Goal: Transaction & Acquisition: Purchase product/service

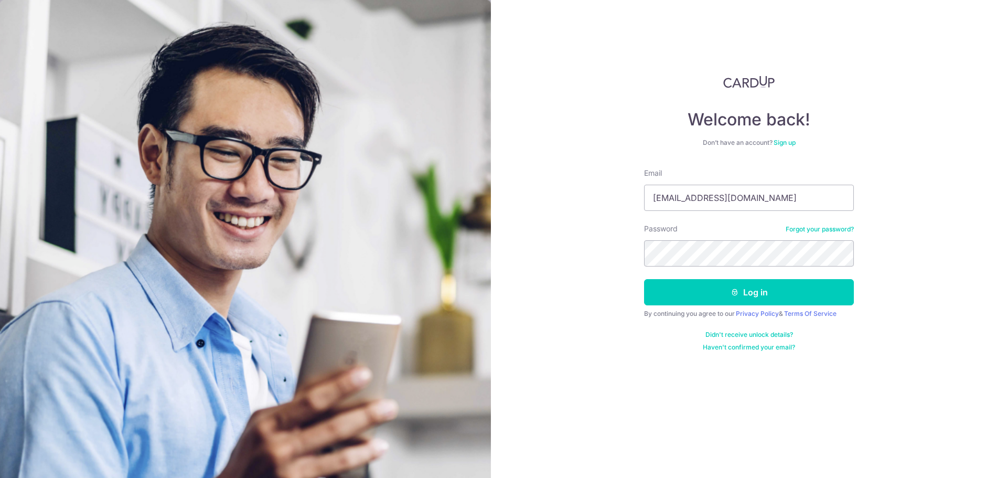
type input "[EMAIL_ADDRESS][DOMAIN_NAME]"
click at [644, 279] on button "Log in" at bounding box center [749, 292] width 210 height 26
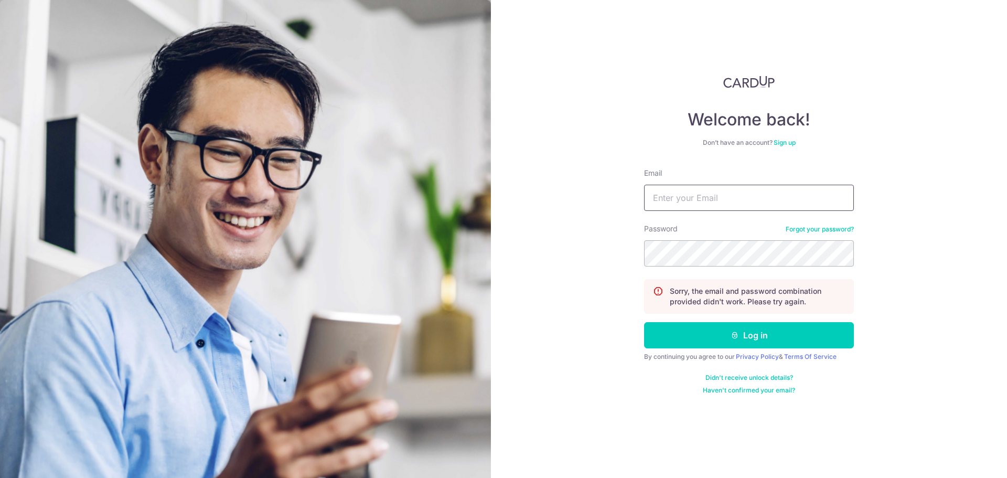
click at [655, 199] on input "Email" at bounding box center [749, 198] width 210 height 26
type input "[EMAIL_ADDRESS][DOMAIN_NAME]"
click at [644, 322] on button "Log in" at bounding box center [749, 335] width 210 height 26
drag, startPoint x: 683, startPoint y: 191, endPoint x: 683, endPoint y: 200, distance: 9.4
click at [683, 191] on input "Email" at bounding box center [749, 198] width 210 height 26
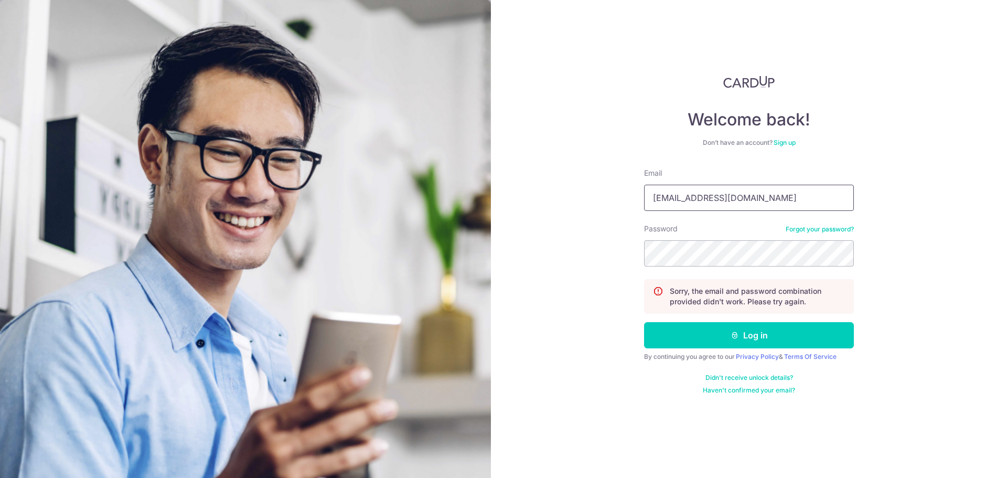
type input "shuwennn@live.com"
click at [644, 322] on button "Log in" at bounding box center [749, 335] width 210 height 26
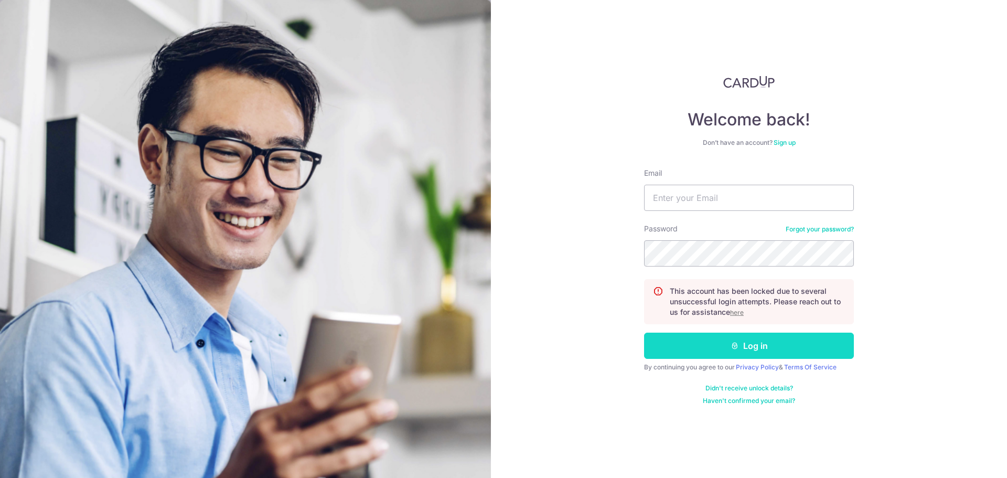
click at [820, 347] on button "Log in" at bounding box center [749, 346] width 210 height 26
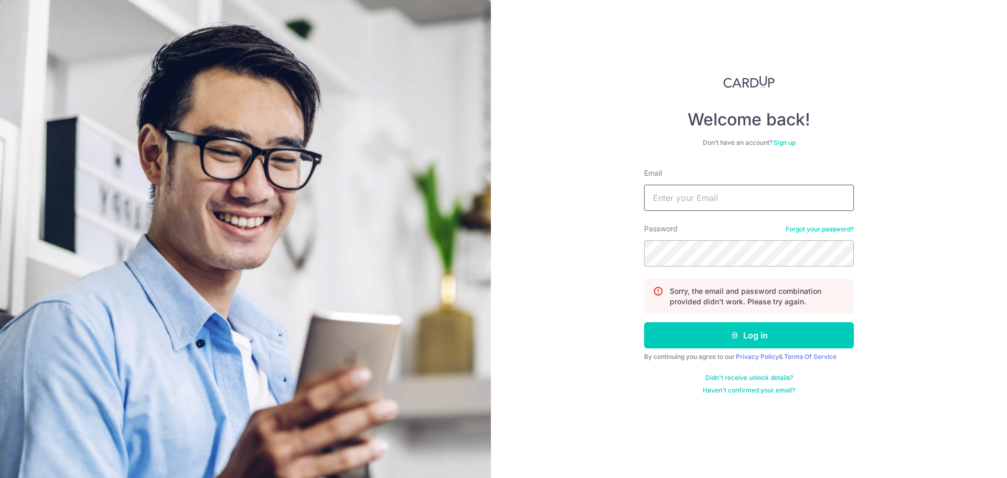
click at [713, 206] on input "Email" at bounding box center [749, 198] width 210 height 26
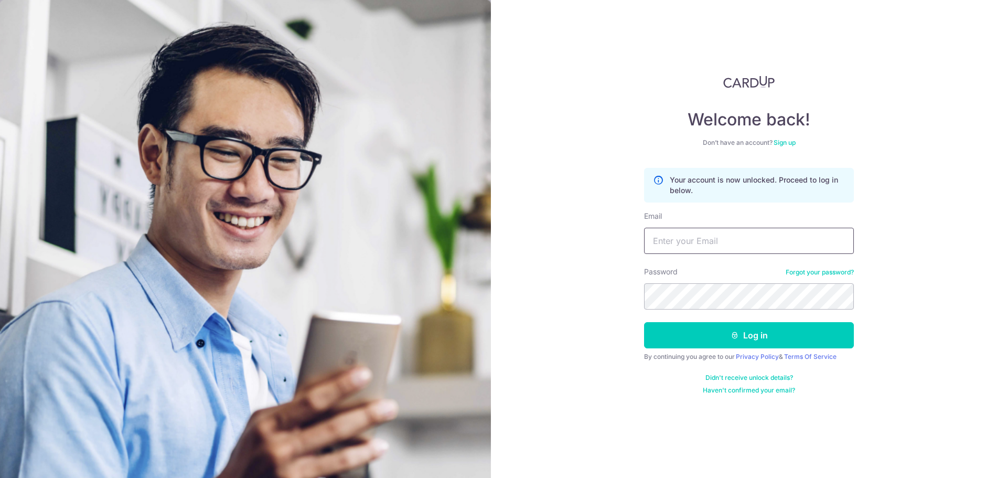
click at [670, 249] on input "Email" at bounding box center [749, 241] width 210 height 26
type input "shuwennn@live.com"
click at [644, 322] on button "Log in" at bounding box center [749, 335] width 210 height 26
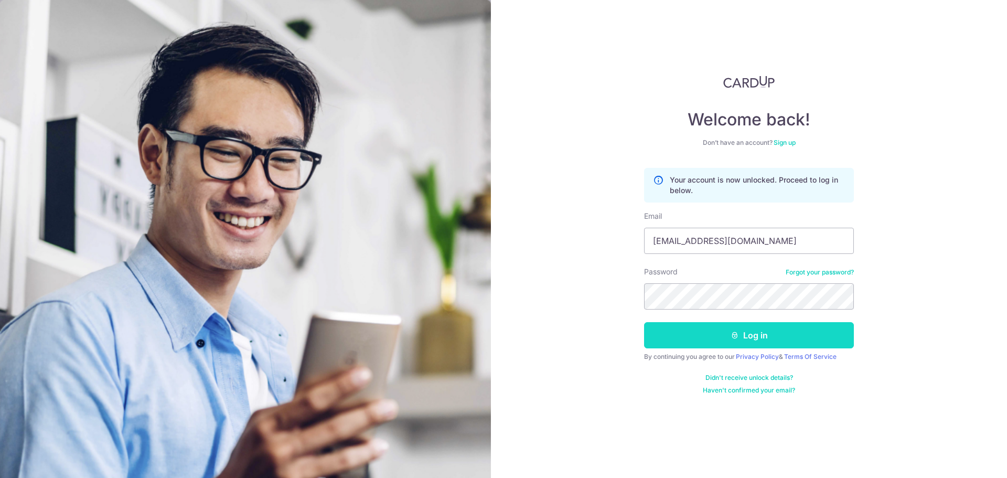
click at [782, 346] on button "Log in" at bounding box center [749, 335] width 210 height 26
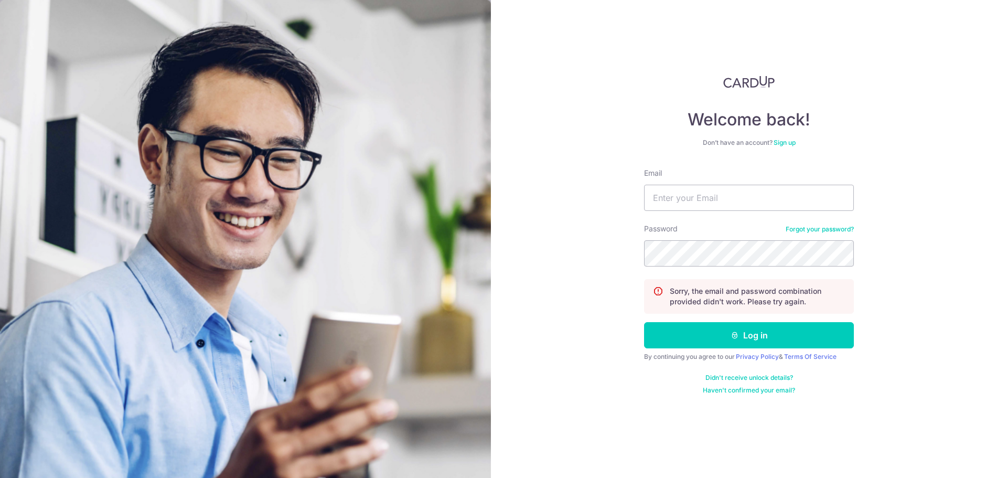
click at [693, 184] on div "Email" at bounding box center [749, 189] width 210 height 43
click at [700, 197] on input "Email" at bounding box center [749, 198] width 210 height 26
type input "shujwen"
click at [848, 224] on div "Password Forgot your password?" at bounding box center [749, 244] width 210 height 43
click at [845, 229] on link "Forgot your password?" at bounding box center [820, 229] width 68 height 8
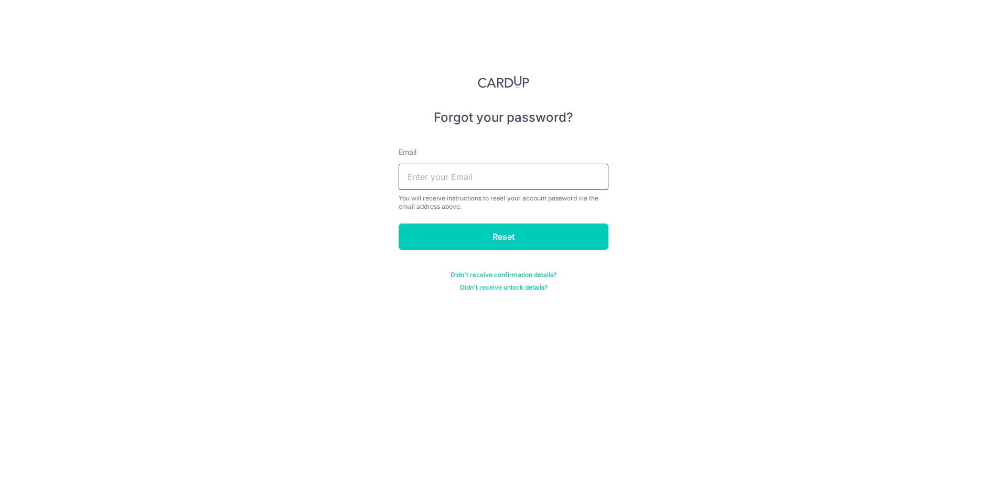
click at [451, 185] on input "text" at bounding box center [504, 177] width 210 height 26
type input "[EMAIL_ADDRESS][DOMAIN_NAME]"
click at [399, 223] on input "Reset" at bounding box center [504, 236] width 210 height 26
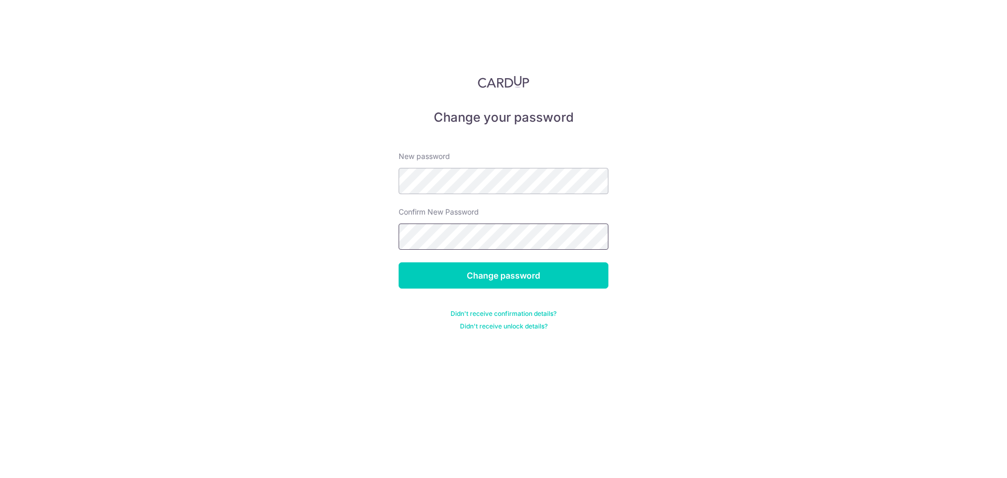
click at [399, 262] on input "Change password" at bounding box center [504, 275] width 210 height 26
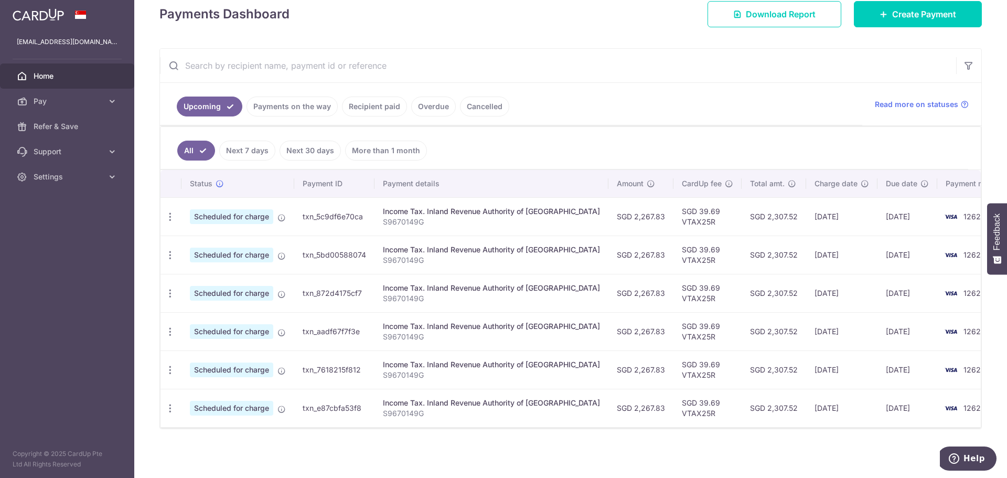
scroll to position [155, 0]
click at [98, 100] on span "Pay" at bounding box center [68, 101] width 69 height 10
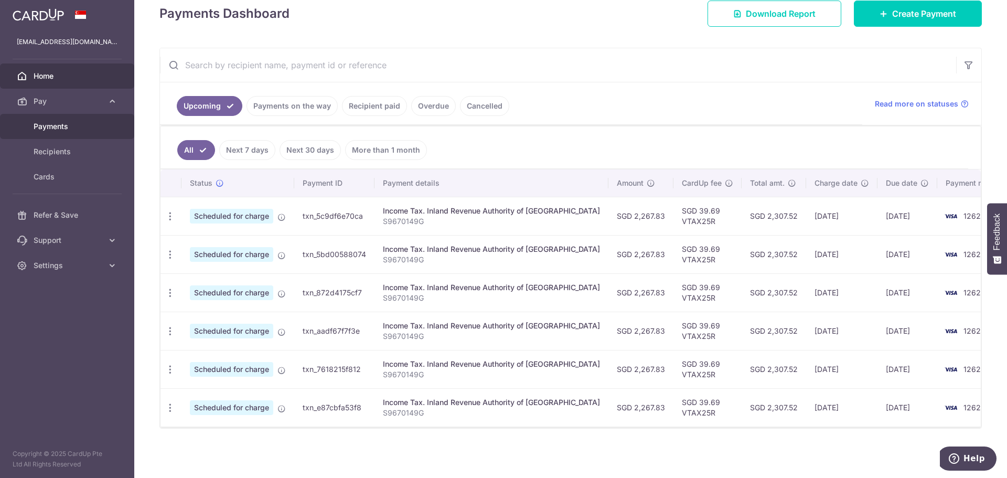
click at [87, 119] on link "Payments" at bounding box center [67, 126] width 134 height 25
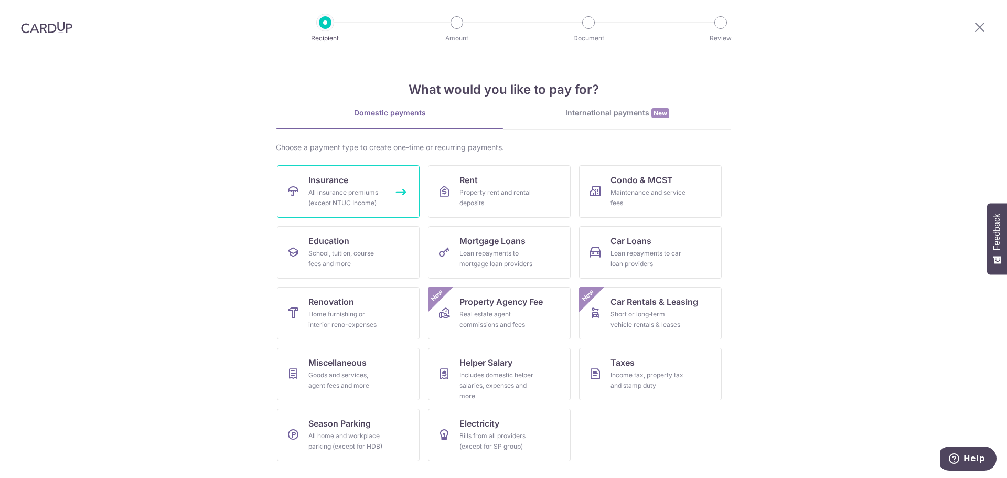
click at [319, 201] on div "All insurance premiums (except NTUC Income)" at bounding box center [346, 197] width 76 height 21
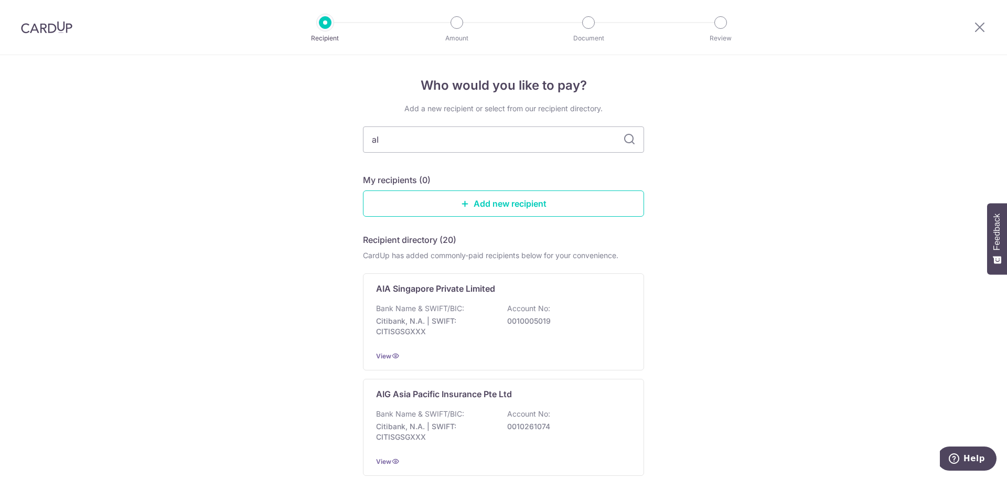
type input "a"
type input "AIA"
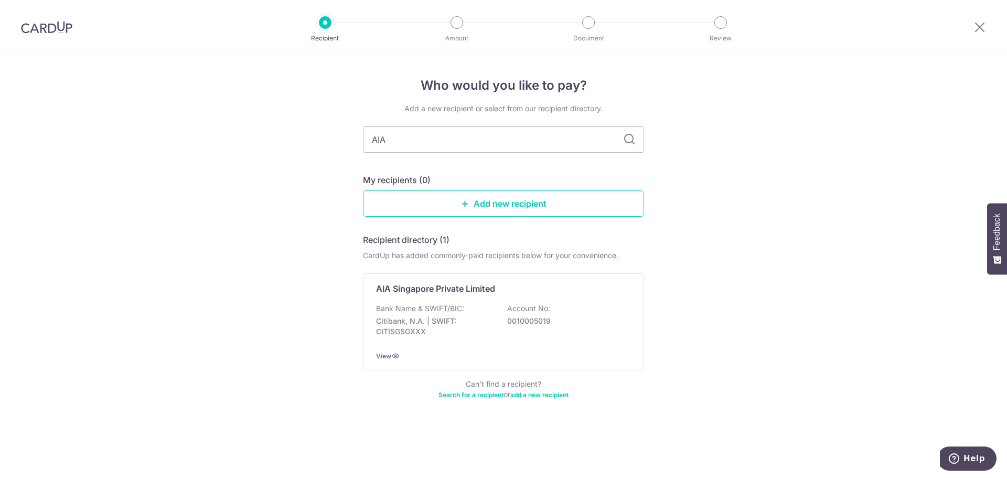
click at [650, 139] on div "Who would you like to pay? Add a new recipient or select from our recipient dir…" at bounding box center [503, 266] width 1007 height 423
click at [636, 144] on input "AIA" at bounding box center [503, 139] width 281 height 26
click at [620, 142] on input "AIA" at bounding box center [503, 139] width 281 height 26
click at [510, 131] on input "AIA" at bounding box center [503, 139] width 281 height 26
type input "A"
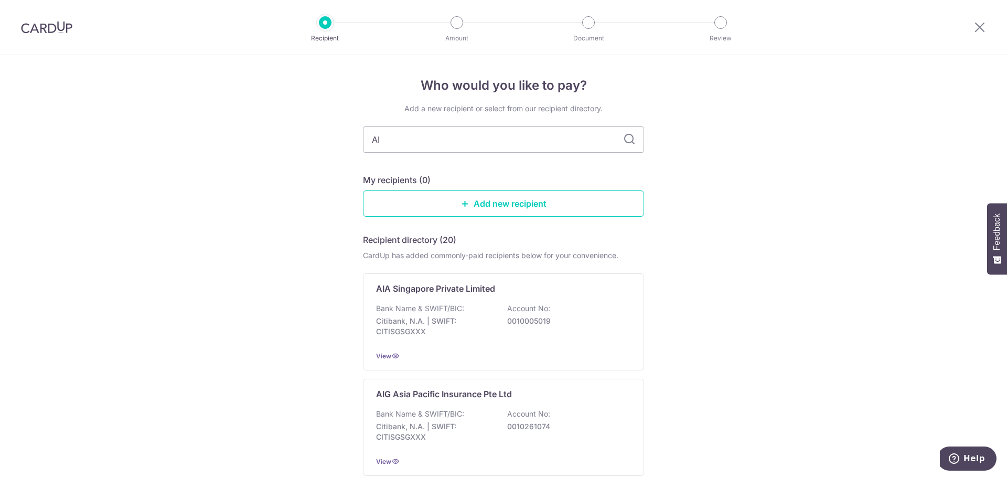
type input "AIA"
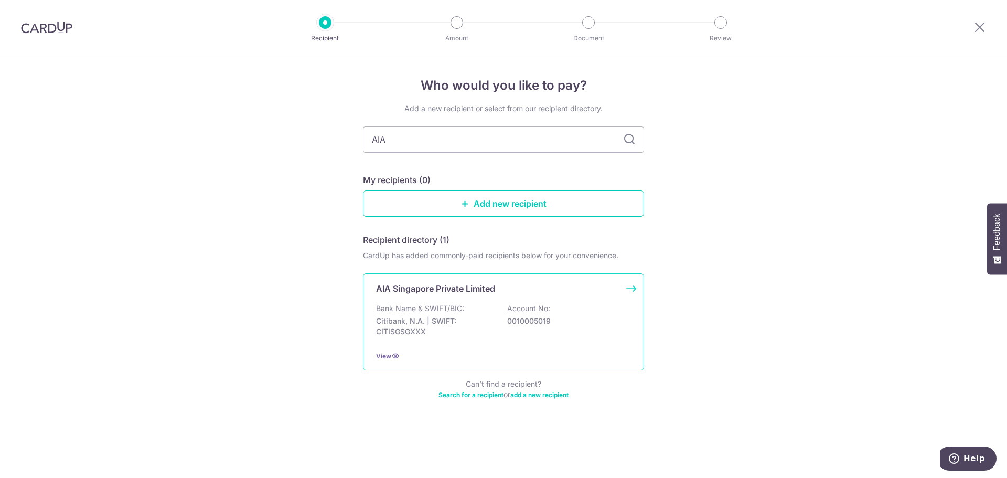
click at [480, 314] on div "Bank Name & SWIFT/BIC: Citibank, N.A. | SWIFT: CITISGSGXXX Account No: 00100050…" at bounding box center [503, 322] width 255 height 39
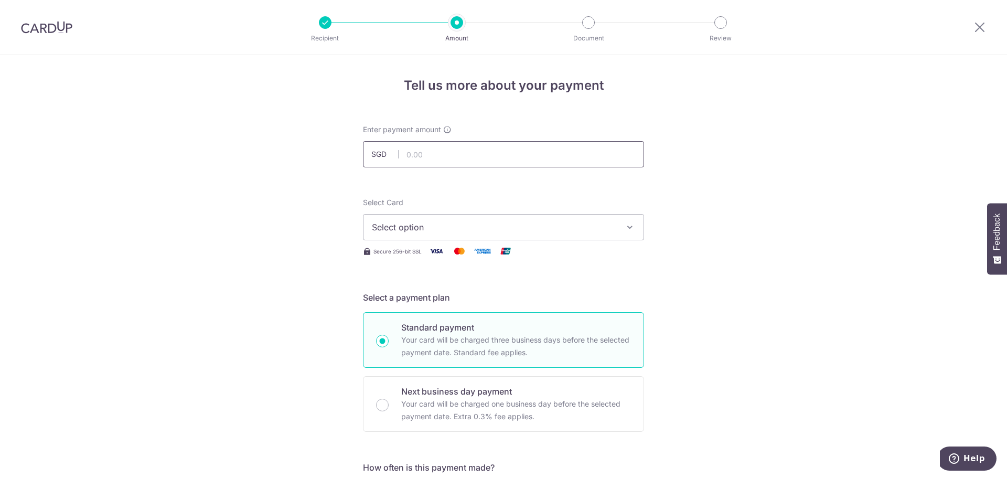
click at [435, 142] on input "text" at bounding box center [503, 154] width 281 height 26
type input "3,860.00"
click at [440, 222] on span "Select option" at bounding box center [494, 227] width 244 height 13
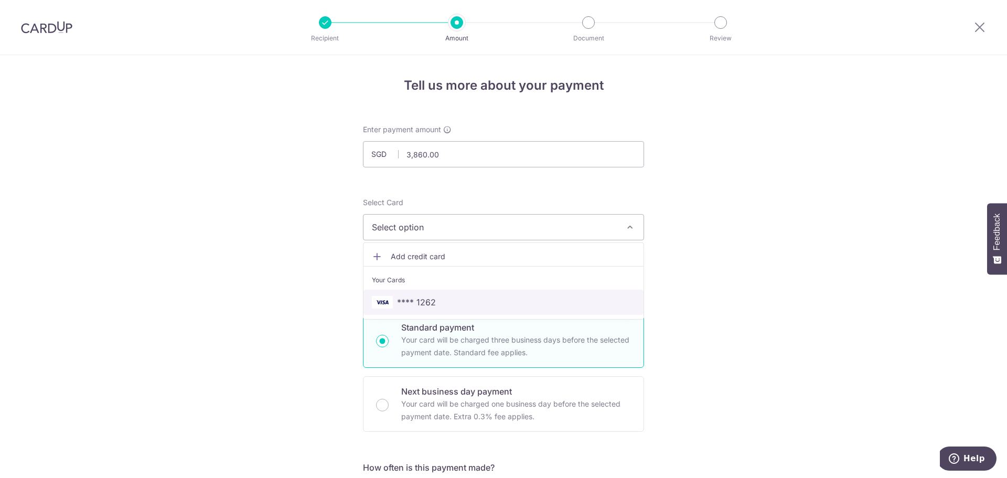
click at [418, 297] on span "**** 1262" at bounding box center [416, 302] width 39 height 13
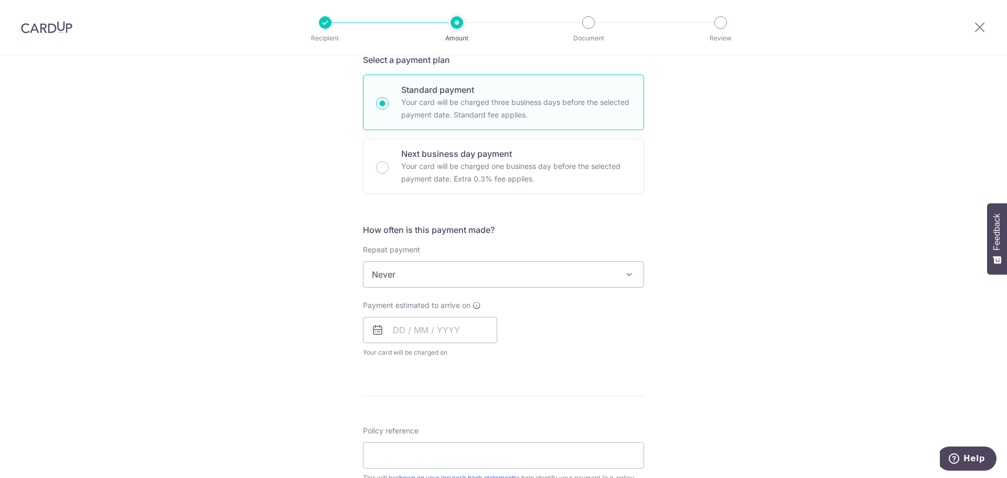
scroll to position [262, 0]
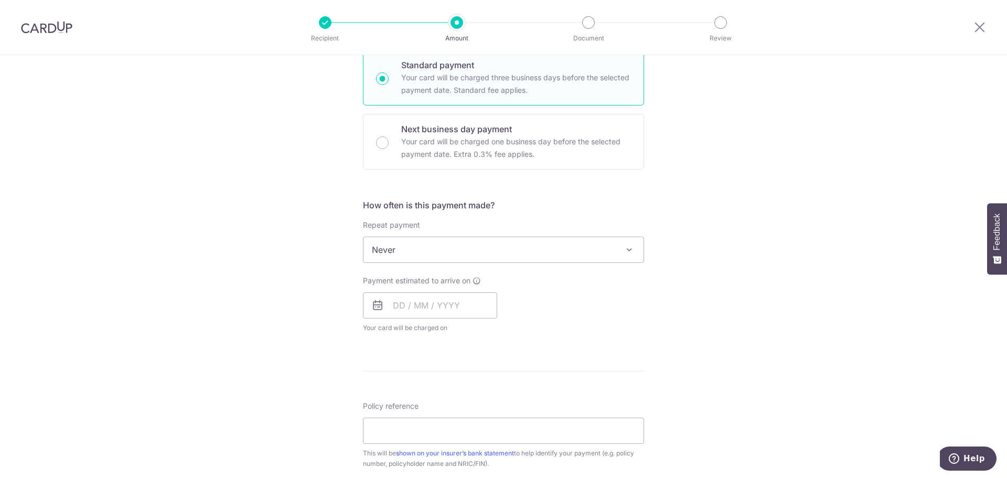
click at [389, 246] on span "Never" at bounding box center [504, 249] width 280 height 25
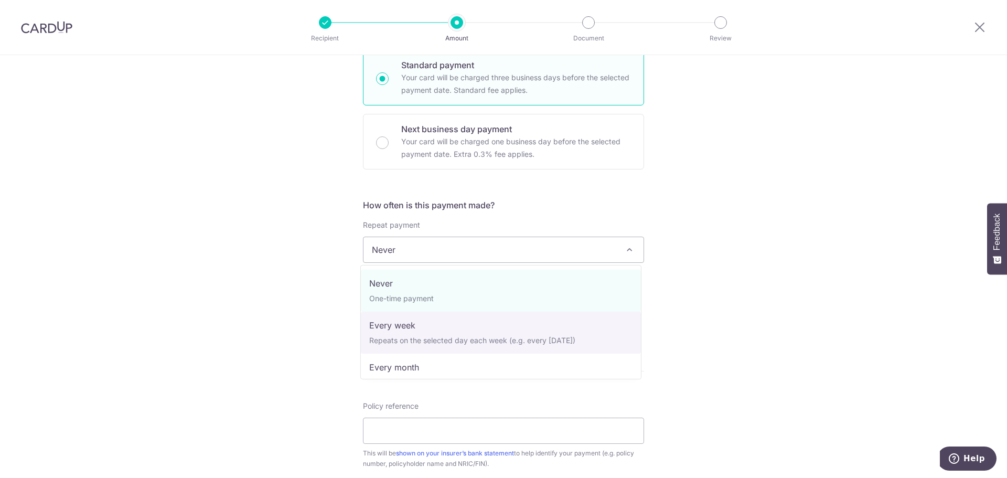
click at [730, 270] on div "Tell us more about your payment Enter payment amount SGD 3,860.00 3860.00 Selec…" at bounding box center [503, 267] width 1007 height 949
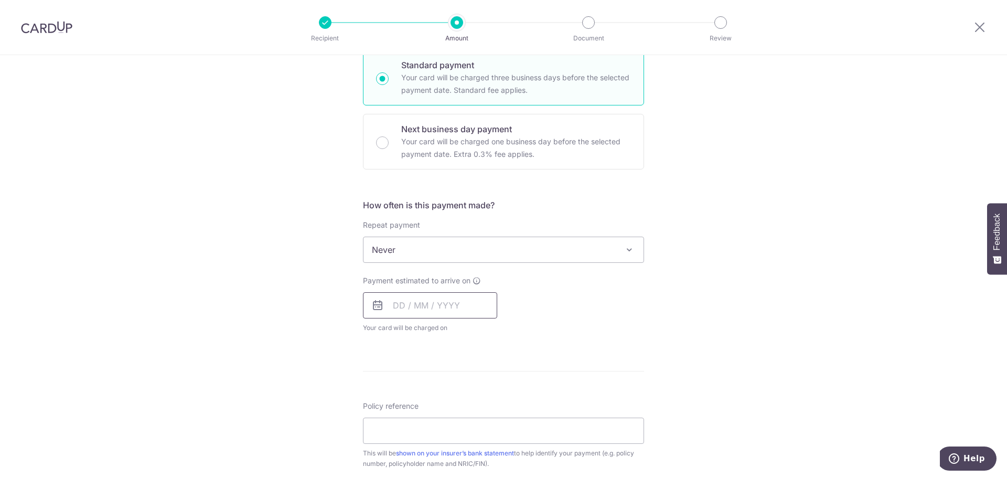
click at [441, 309] on input "text" at bounding box center [430, 305] width 134 height 26
click at [637, 348] on form "Enter payment amount SGD 3,860.00 3860.00 Select Card **** 1262 Add credit card…" at bounding box center [503, 277] width 281 height 830
click at [375, 308] on icon at bounding box center [377, 305] width 13 height 13
drag, startPoint x: 464, startPoint y: 289, endPoint x: 464, endPoint y: 296, distance: 7.4
click at [464, 289] on div "Payment estimated to arrive on Prev Next Sep Oct Nov Dec 2025 2026 2027 2028 20…" at bounding box center [430, 304] width 134 height 58
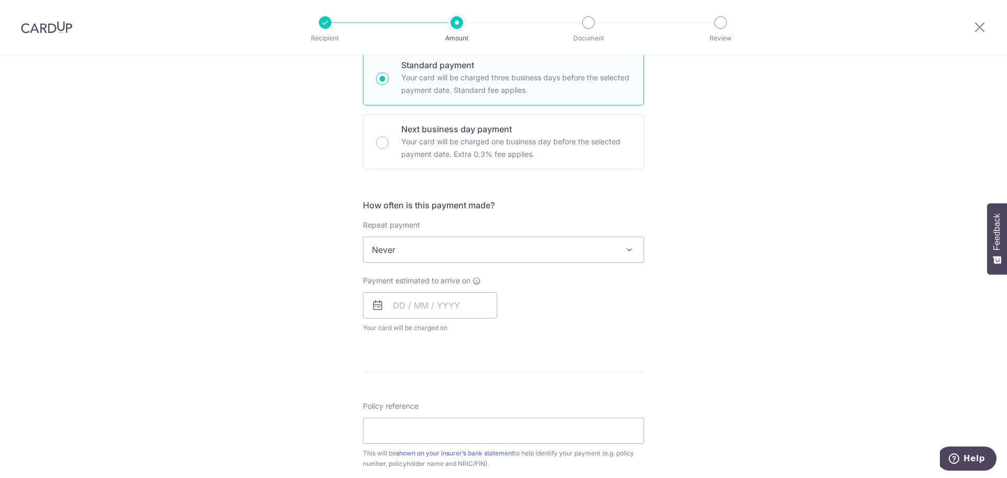
click at [462, 320] on div "Payment estimated to arrive on Prev Next Sep Oct Nov Dec 2025 2026 2027 2028 20…" at bounding box center [430, 304] width 134 height 58
click at [448, 311] on input "text" at bounding box center [430, 305] width 134 height 26
click at [445, 398] on link "10" at bounding box center [447, 400] width 17 height 17
type input "10/09/2025"
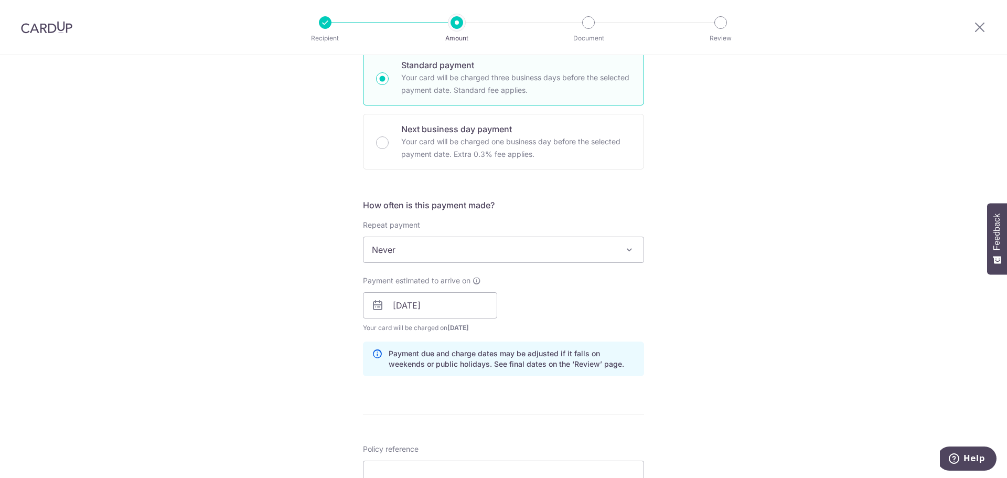
click at [776, 345] on div "Tell us more about your payment Enter payment amount SGD 3,860.00 3860.00 Selec…" at bounding box center [503, 289] width 1007 height 992
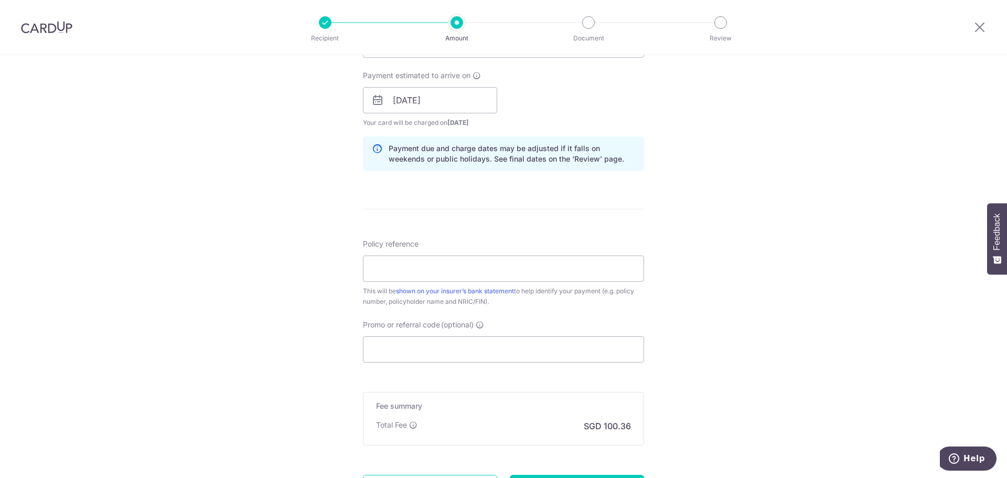
scroll to position [472, 0]
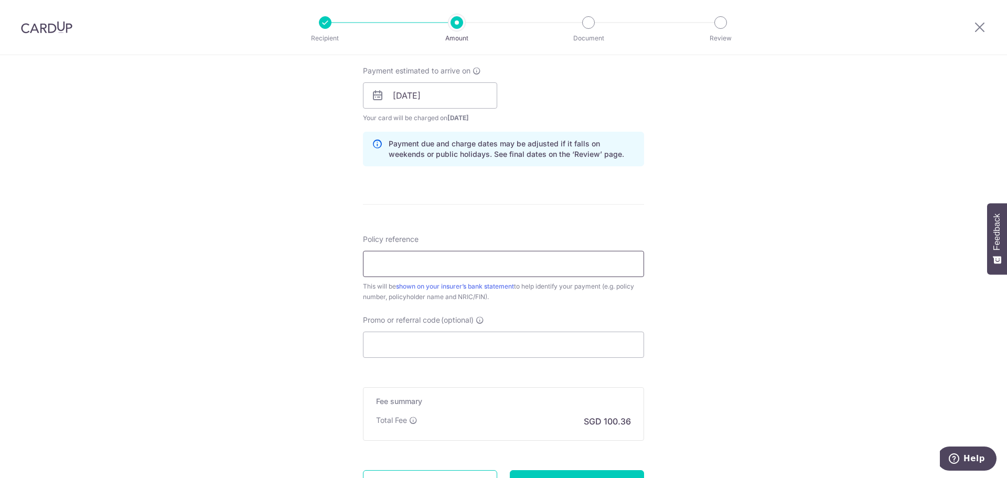
click at [389, 271] on input "Policy reference" at bounding box center [503, 264] width 281 height 26
paste input "L550005034"
type input "L550005034"
click at [250, 322] on div "Tell us more about your payment Enter payment amount SGD 3,860.00 3860.00 Selec…" at bounding box center [503, 79] width 1007 height 992
click at [458, 346] on input "Promo or referral code (optional)" at bounding box center [503, 345] width 281 height 26
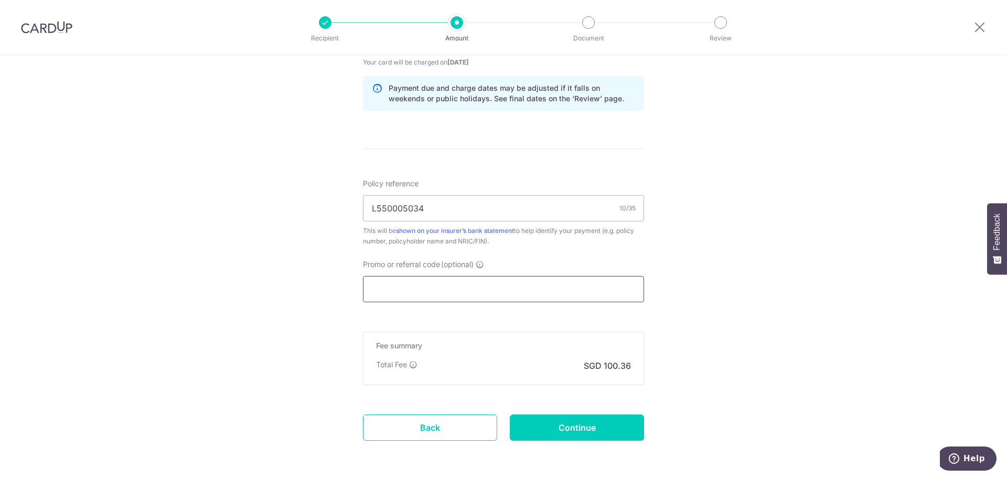
scroll to position [569, 0]
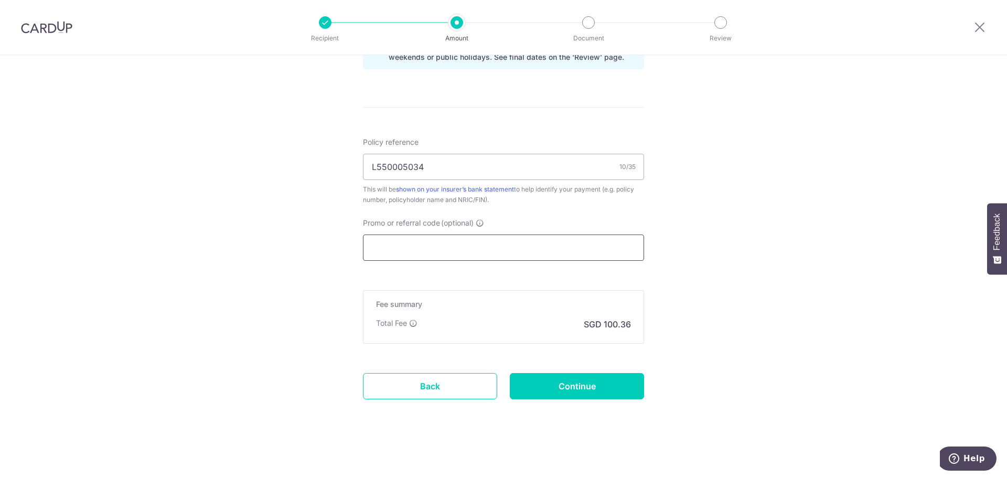
click at [422, 241] on input "Promo or referral code (optional)" at bounding box center [503, 248] width 281 height 26
paste input "L550005034"
type input "L550005034"
paste input "OFF225"
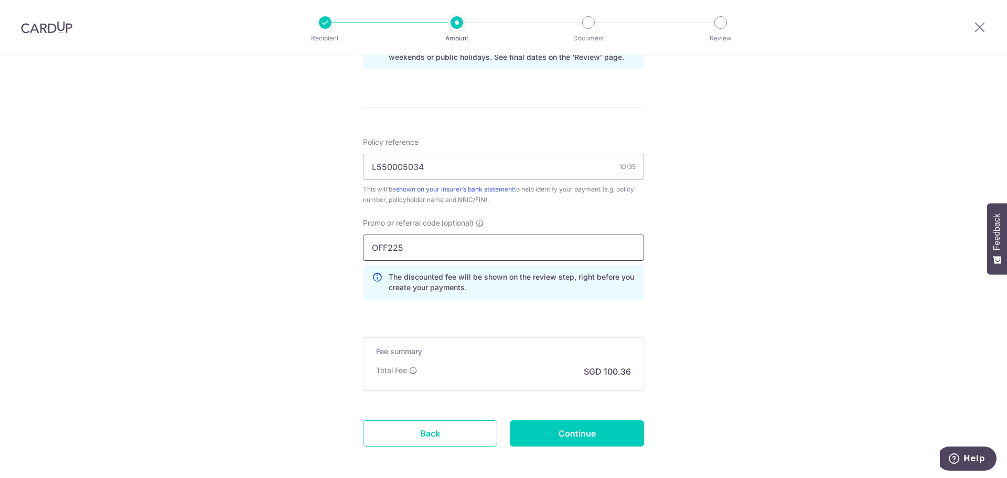
type input "OFF225"
click at [627, 420] on form "Enter payment amount SGD 3,860.00 3860.00 Select Card **** 1262 Add credit card…" at bounding box center [503, 15] width 281 height 921
click at [620, 430] on input "Continue" at bounding box center [577, 433] width 134 height 26
type input "Create Schedule"
drag, startPoint x: 496, startPoint y: 372, endPoint x: 720, endPoint y: 7, distance: 428.7
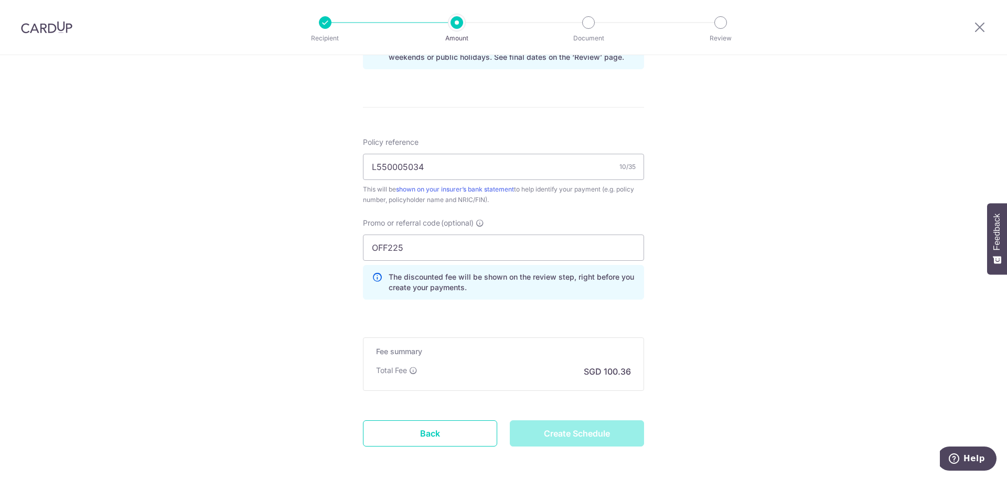
scroll to position [551, 0]
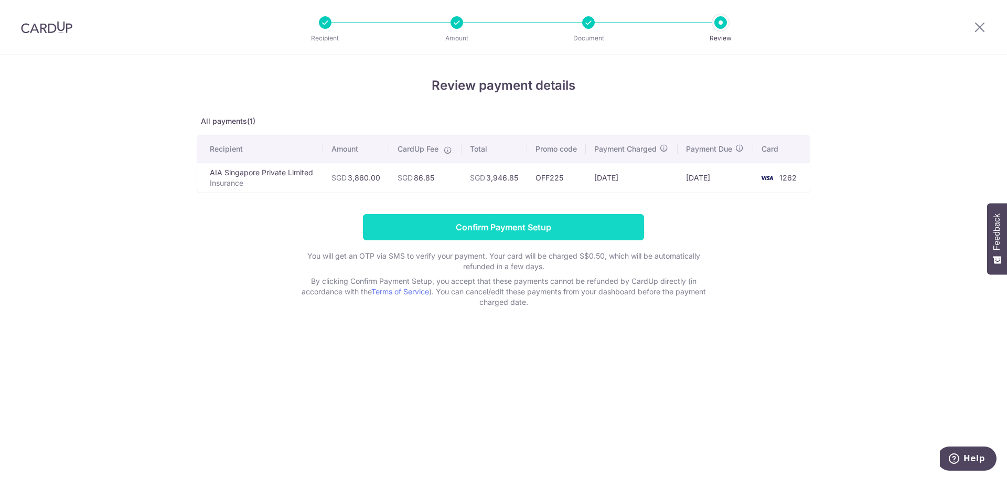
click at [559, 225] on input "Confirm Payment Setup" at bounding box center [503, 227] width 281 height 26
